Goal: Find specific page/section: Find specific page/section

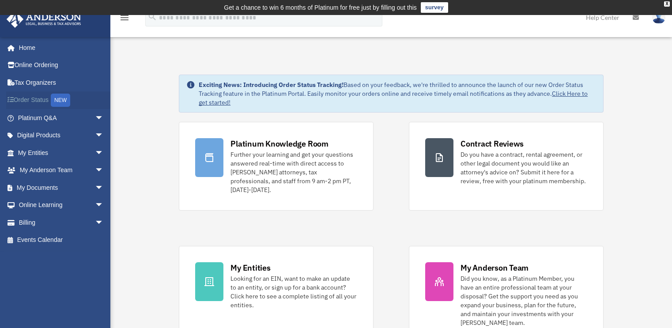
click at [61, 98] on div "NEW" at bounding box center [60, 100] width 19 height 13
click at [665, 2] on div "X" at bounding box center [667, 3] width 6 height 5
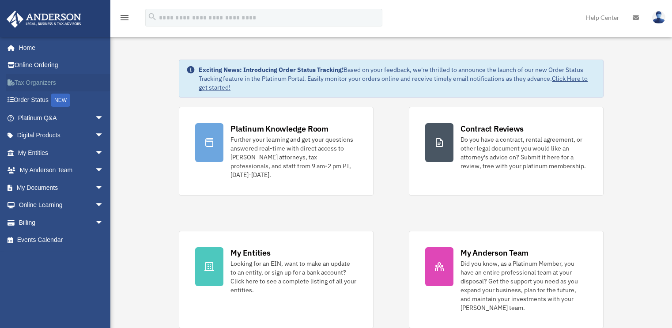
click at [30, 83] on link "Tax Organizers" at bounding box center [61, 83] width 111 height 18
